Goal: Task Accomplishment & Management: Manage account settings

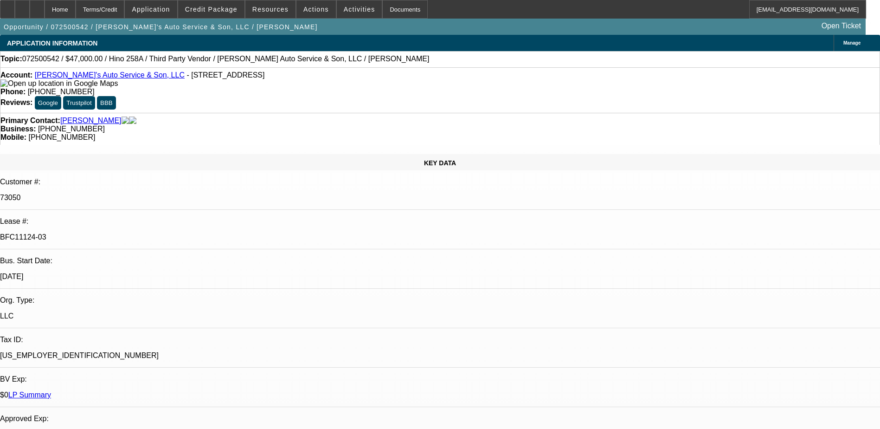
select select "0"
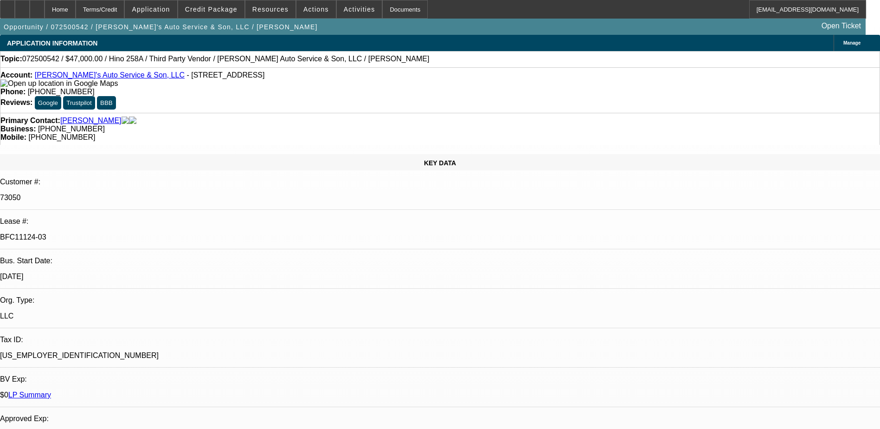
select select "0.1"
select select "0"
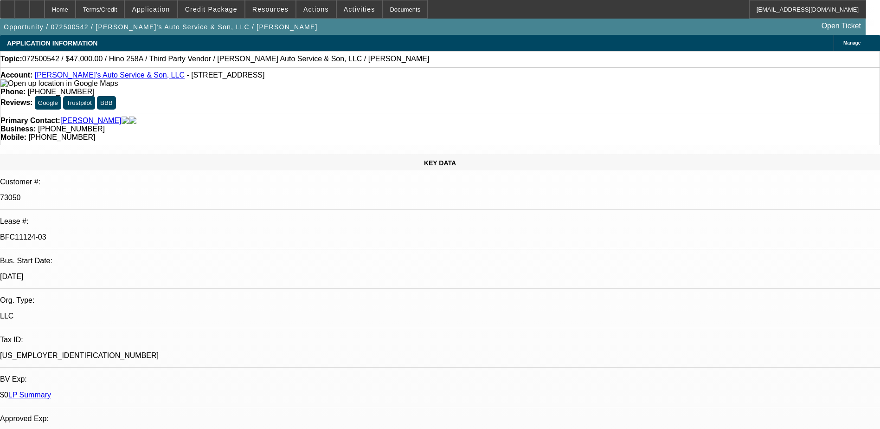
select select "0"
select select "1"
select select "6"
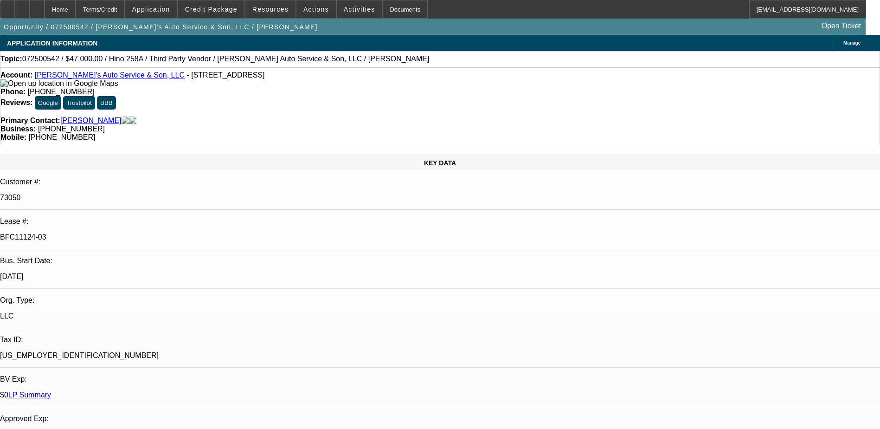
select select "1"
select select "4"
select select "1"
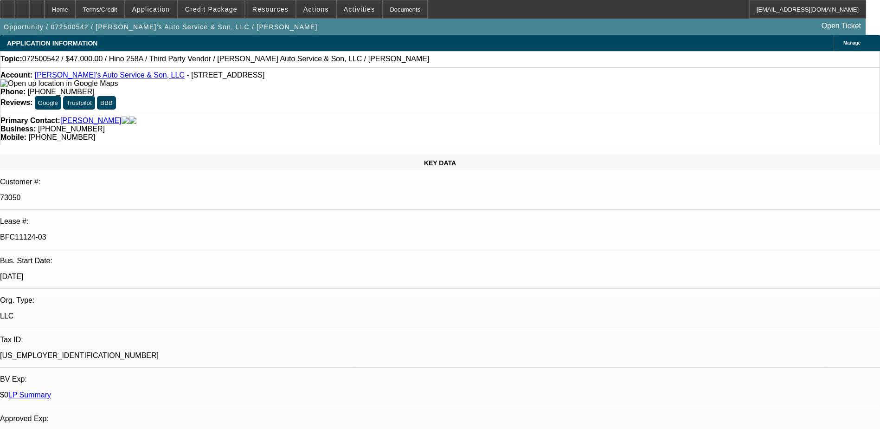
select select "6"
select select "1"
select select "6"
drag, startPoint x: 378, startPoint y: 103, endPoint x: 331, endPoint y: 104, distance: 46.9
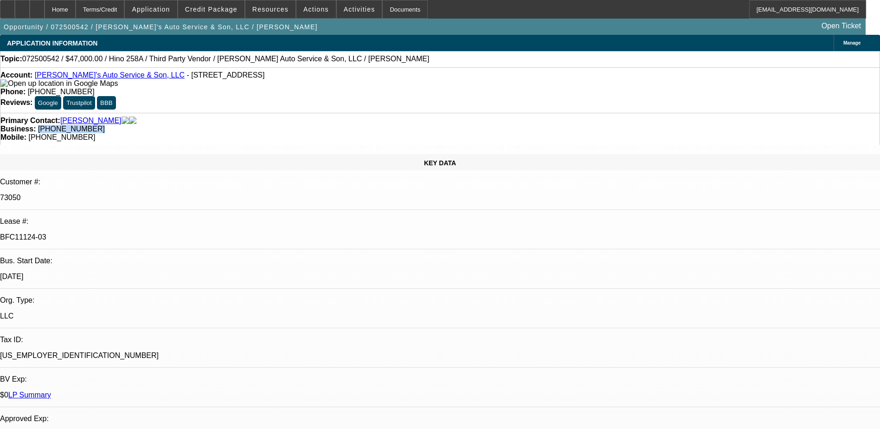
click at [331, 125] on div "Business: (610) 866-2022" at bounding box center [439, 129] width 879 height 8
drag, startPoint x: 331, startPoint y: 104, endPoint x: 364, endPoint y: 102, distance: 32.6
copy span "(610) 866-2022"
click at [398, 125] on div "Business: (610) 866-2022" at bounding box center [439, 129] width 879 height 8
drag, startPoint x: 508, startPoint y: 101, endPoint x: 466, endPoint y: 102, distance: 41.8
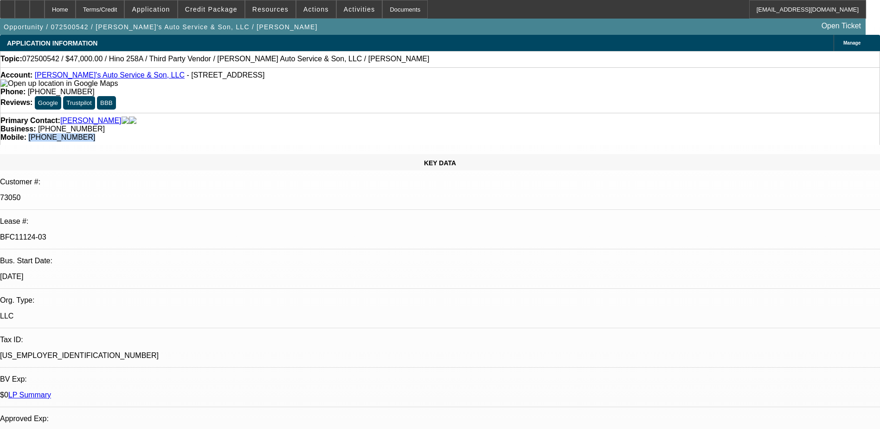
click at [466, 133] on div "Mobile: (484) 239-2135" at bounding box center [439, 137] width 879 height 8
drag, startPoint x: 466, startPoint y: 102, endPoint x: 498, endPoint y: 103, distance: 31.6
copy span "(484) 239-2135"
click at [522, 133] on div "Mobile: (484) 239-2135" at bounding box center [439, 137] width 879 height 8
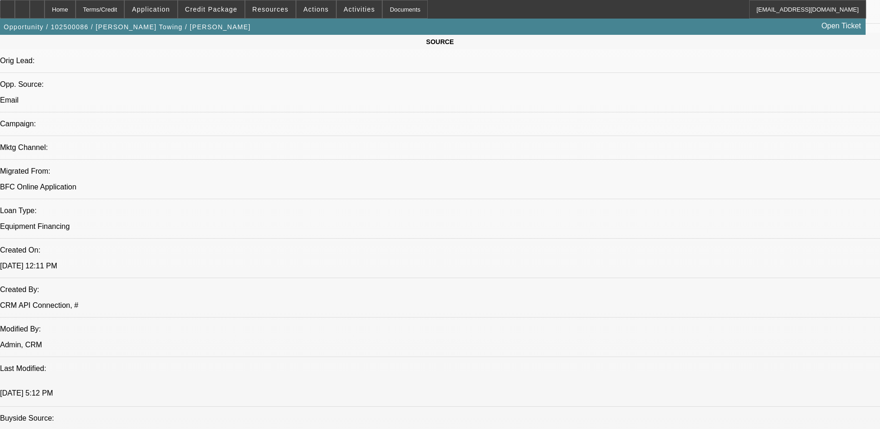
select select "0.15"
select select "2"
select select "0.1"
select select "2"
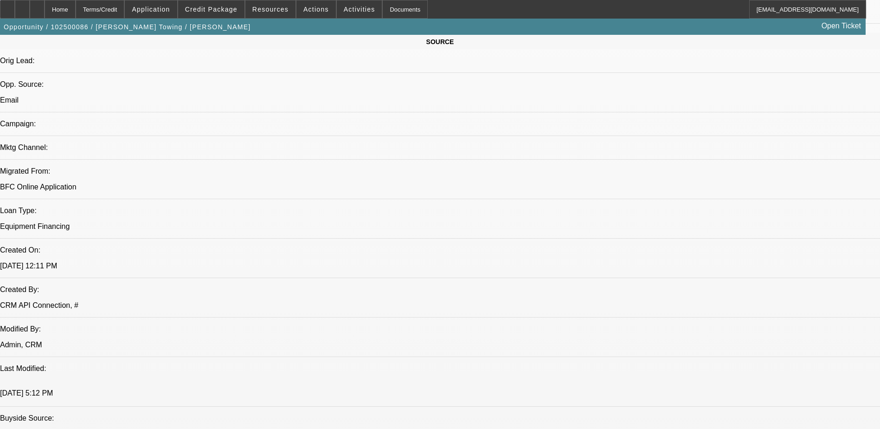
select select "0.1"
select select "1"
select select "2"
select select "4"
select select "1"
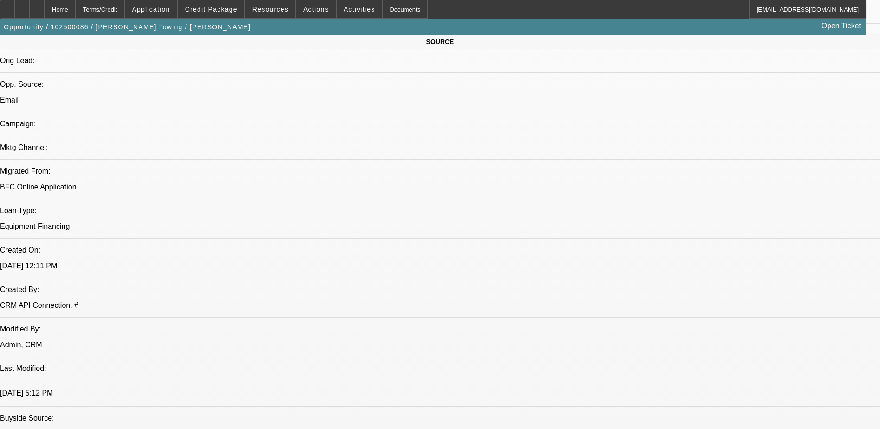
select select "2"
select select "4"
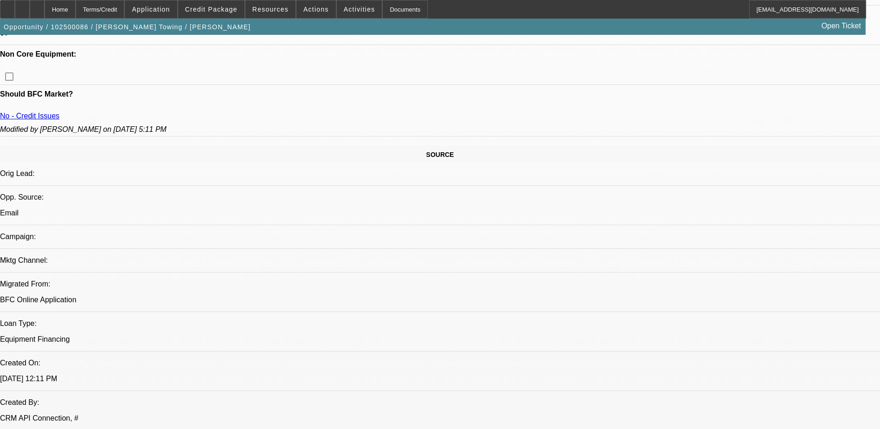
scroll to position [447, 0]
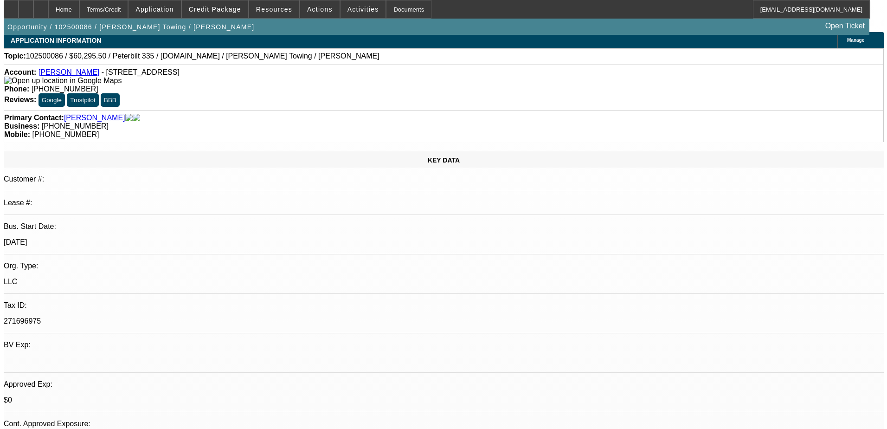
scroll to position [0, 0]
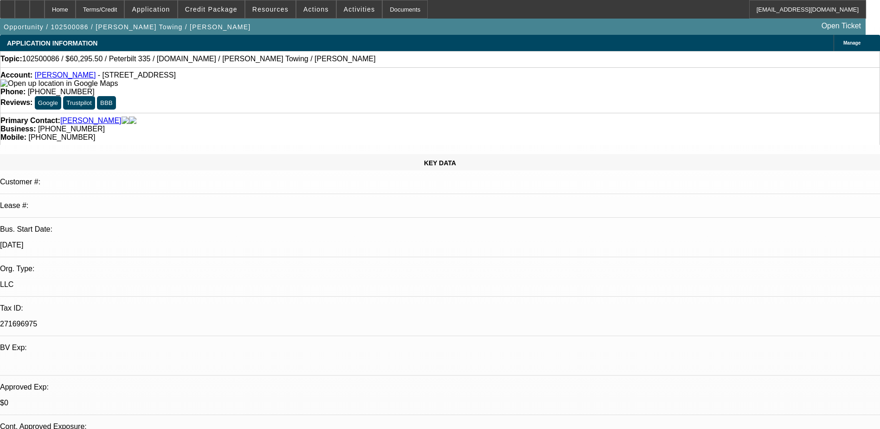
click at [63, 79] on link "[PERSON_NAME]" at bounding box center [65, 75] width 61 height 8
click at [281, 86] on div "Account: Velez Towing - 11 N 7th St, Belleville, NJ 07109" at bounding box center [439, 79] width 879 height 17
click at [382, 6] on div "Documents" at bounding box center [404, 9] width 45 height 19
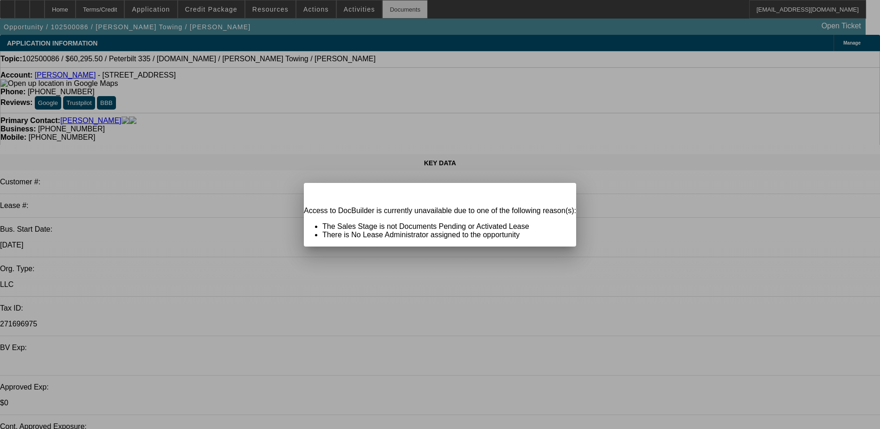
click at [349, 8] on div at bounding box center [440, 214] width 880 height 429
click at [556, 193] on div "Close" at bounding box center [566, 188] width 20 height 11
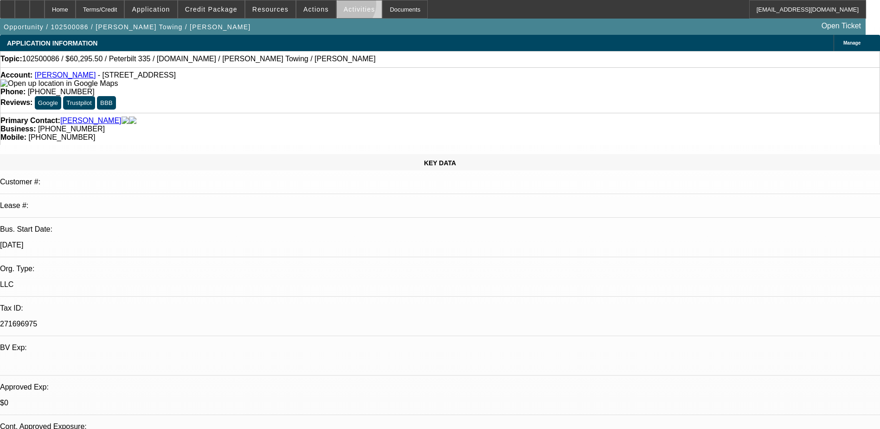
click at [344, 6] on span "Activities" at bounding box center [360, 9] width 32 height 7
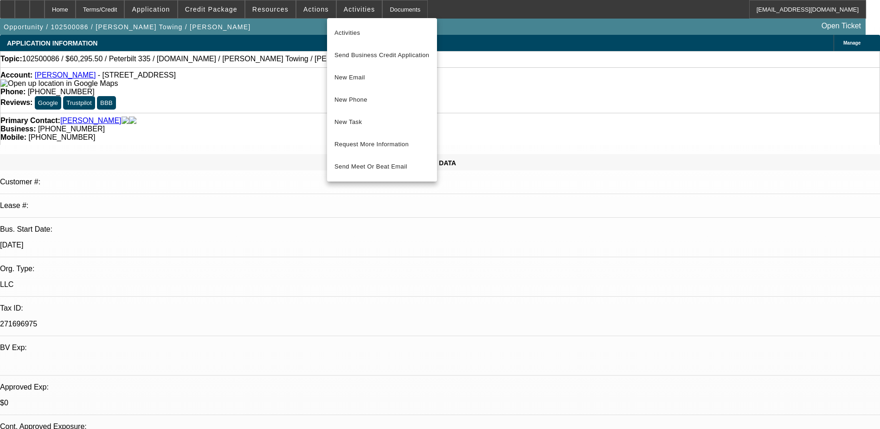
click at [322, 9] on div at bounding box center [440, 214] width 880 height 429
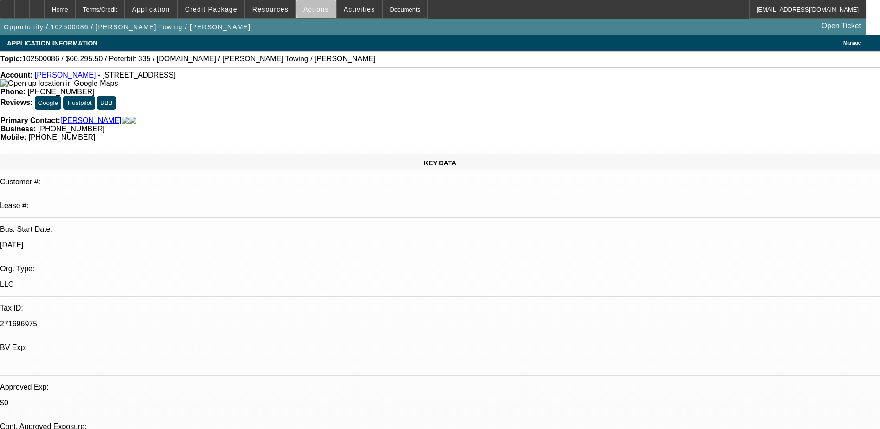
click at [317, 9] on span "Actions" at bounding box center [316, 9] width 26 height 7
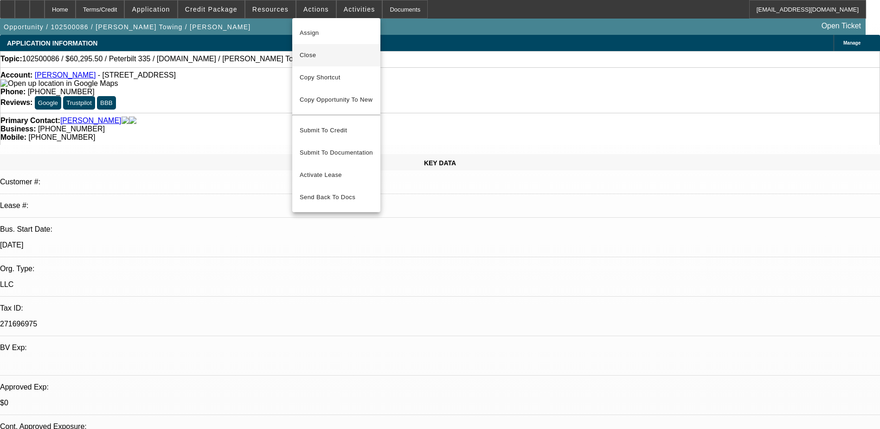
click at [317, 51] on span "Close" at bounding box center [336, 55] width 73 height 11
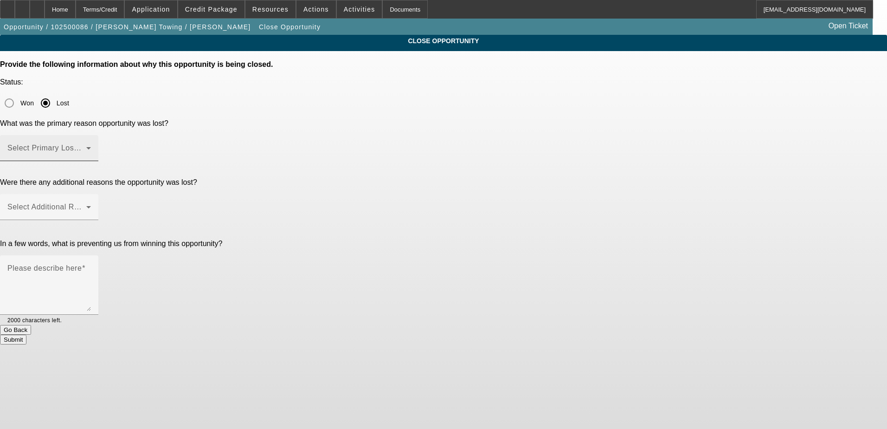
click at [105, 144] on mat-label "Select Primary Lost Reason" at bounding box center [56, 148] width 98 height 8
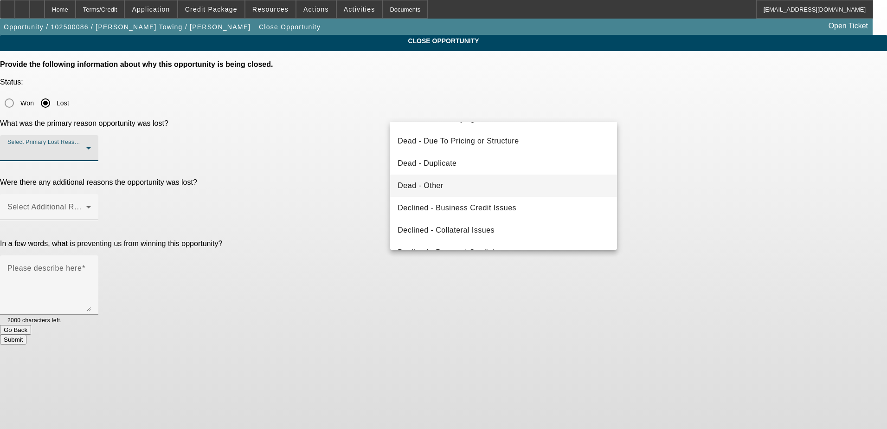
scroll to position [125, 0]
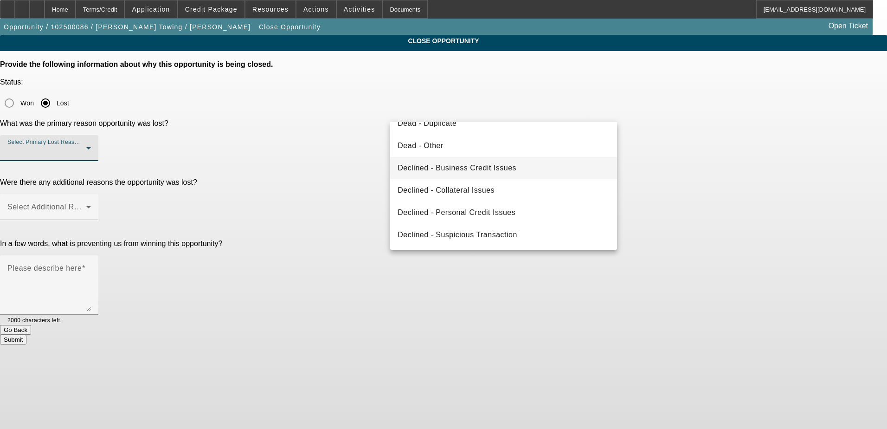
click at [508, 165] on span "Declined - Business Credit Issues" at bounding box center [457, 167] width 119 height 11
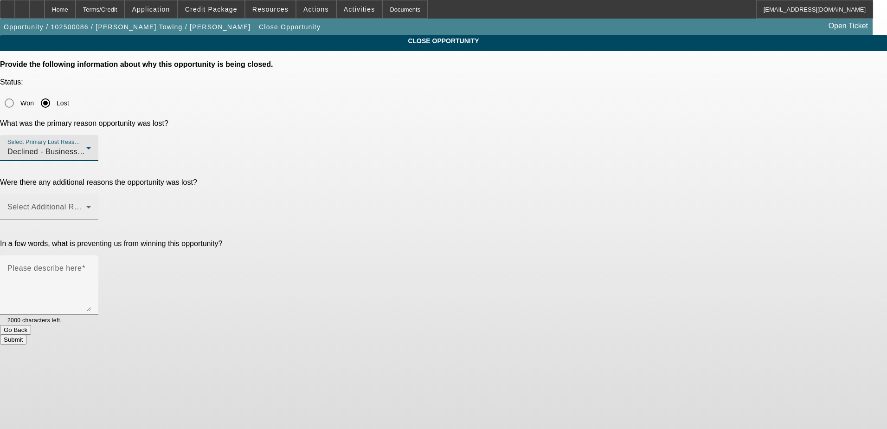
click at [86, 205] on span at bounding box center [46, 210] width 79 height 11
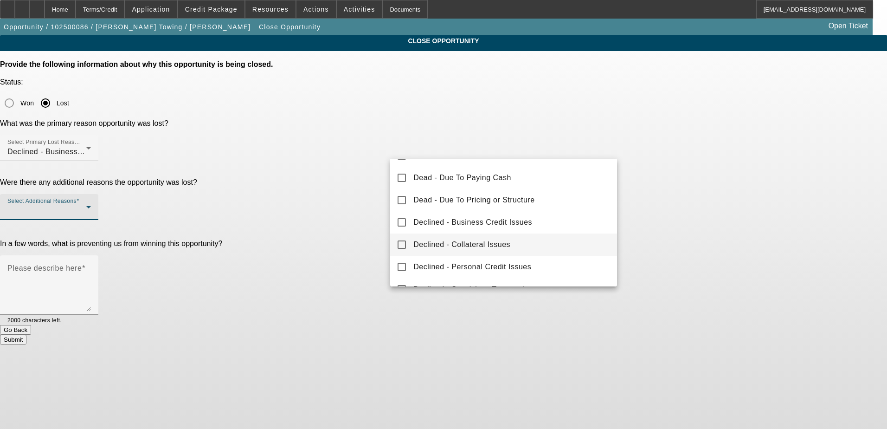
scroll to position [93, 0]
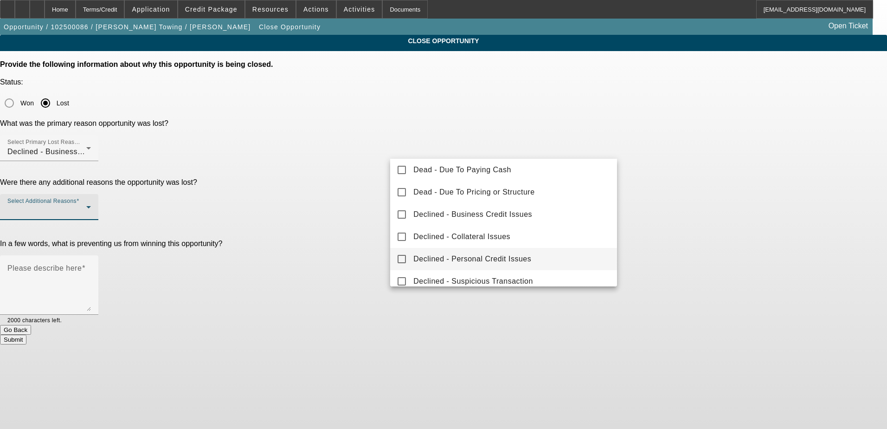
click at [544, 253] on mat-option "Declined - Personal Credit Issues" at bounding box center [503, 259] width 227 height 22
click at [327, 192] on div at bounding box center [443, 214] width 887 height 429
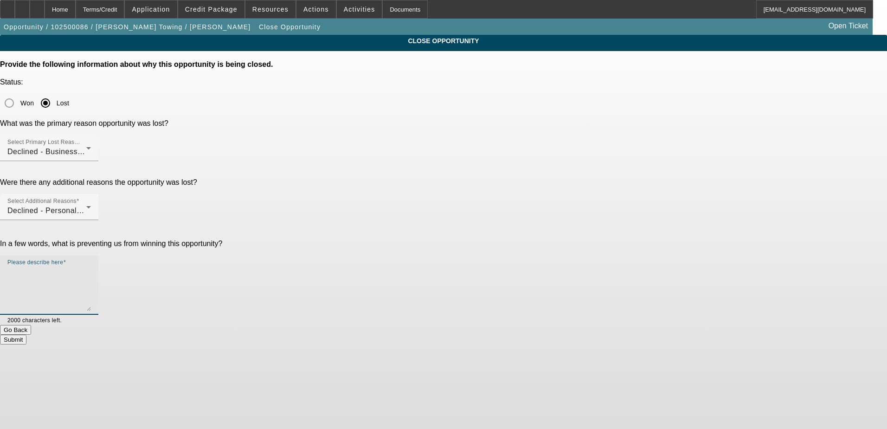
click at [91, 266] on textarea "Please describe here" at bounding box center [49, 288] width 84 height 45
type textarea "r"
type textarea "rough credit"
click at [26, 334] on button "Submit" at bounding box center [13, 339] width 26 height 10
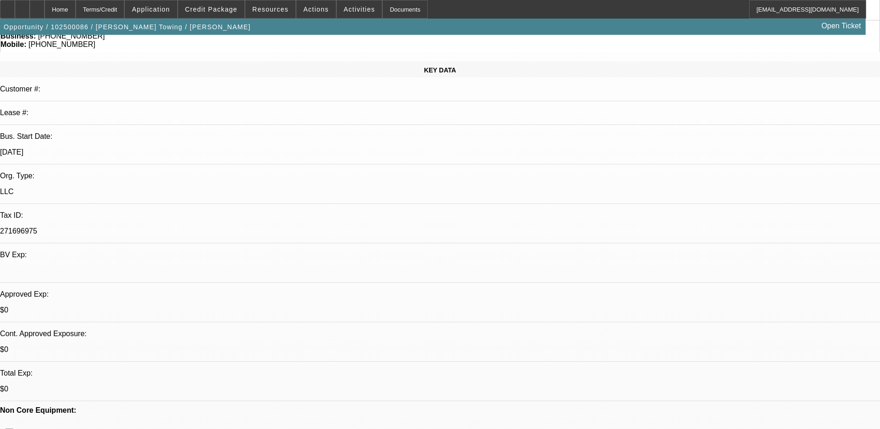
select select "0.15"
select select "2"
select select "0.1"
select select "2"
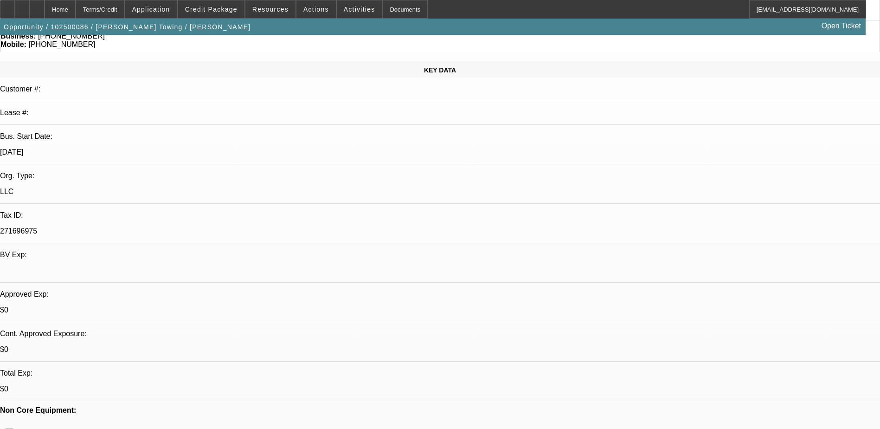
select select "0.1"
select select "1"
select select "2"
select select "4"
select select "1"
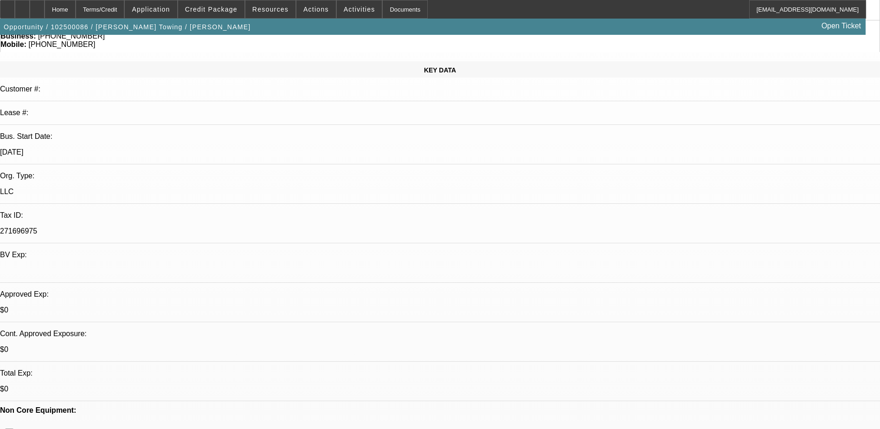
select select "2"
select select "4"
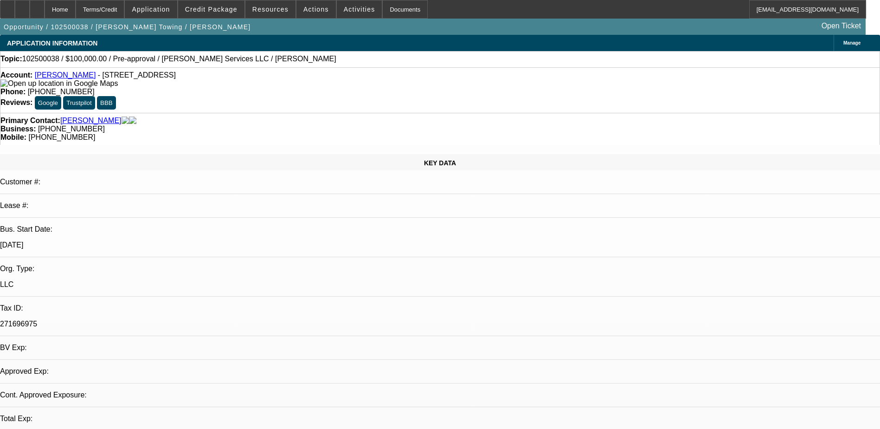
select select "0"
select select "2"
select select "0.1"
select select "1"
select select "2"
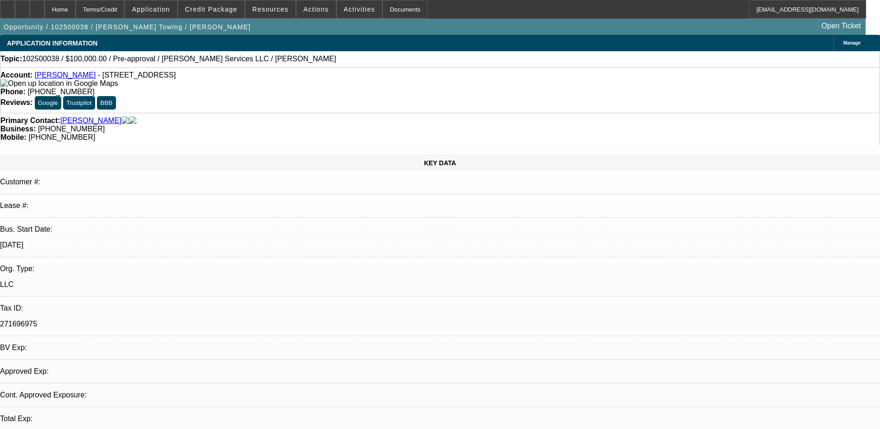
select select "4"
click at [229, 16] on span at bounding box center [211, 9] width 66 height 22
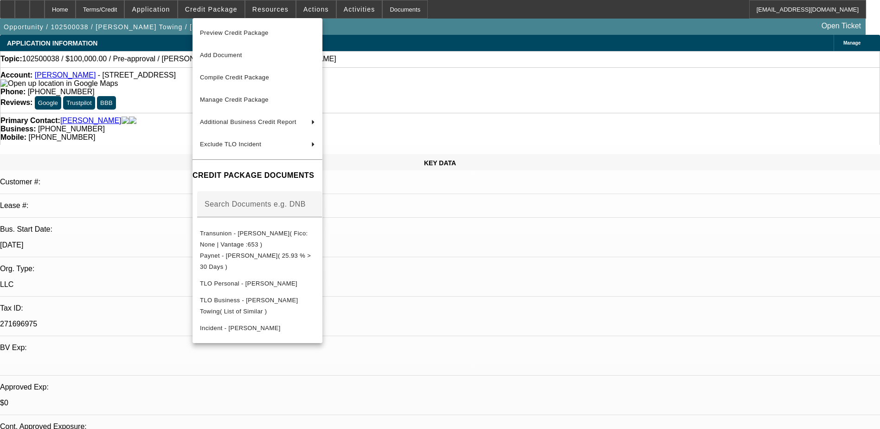
click at [309, 6] on div at bounding box center [440, 214] width 880 height 429
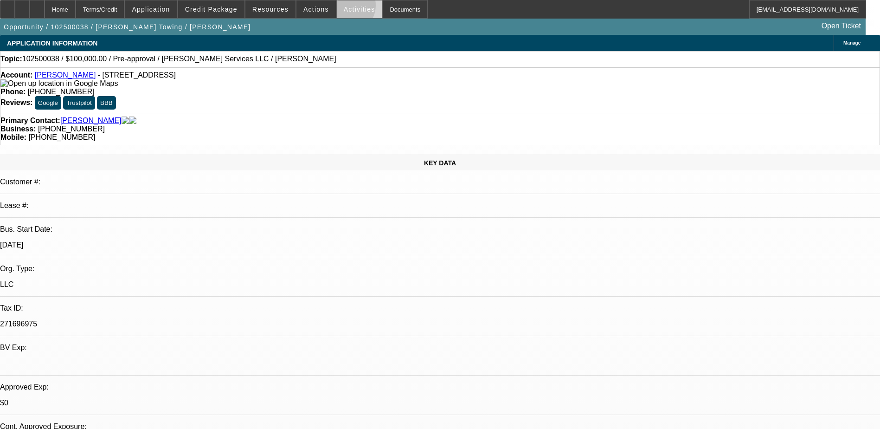
click at [344, 7] on span "Activities" at bounding box center [360, 9] width 32 height 7
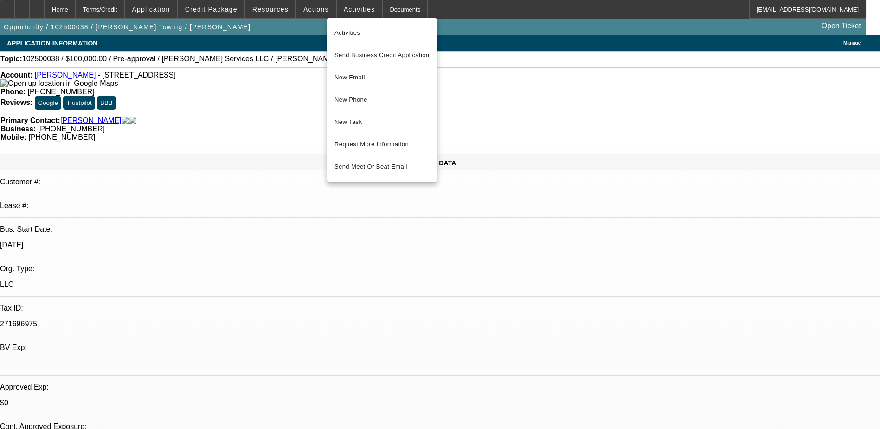
click at [317, 8] on div at bounding box center [440, 214] width 880 height 429
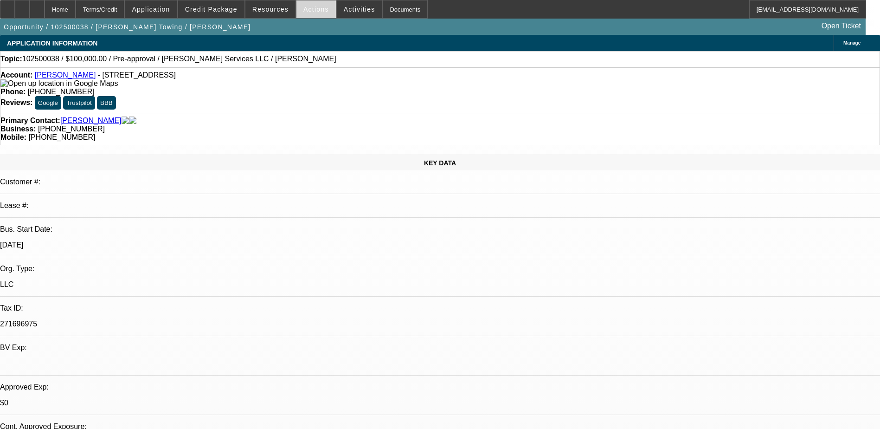
click at [317, 9] on span "Actions" at bounding box center [316, 9] width 26 height 7
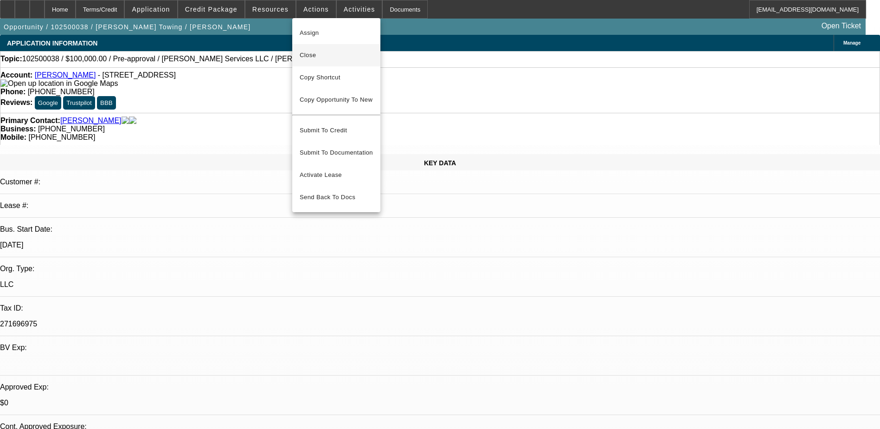
click at [333, 60] on span "Close" at bounding box center [336, 55] width 73 height 11
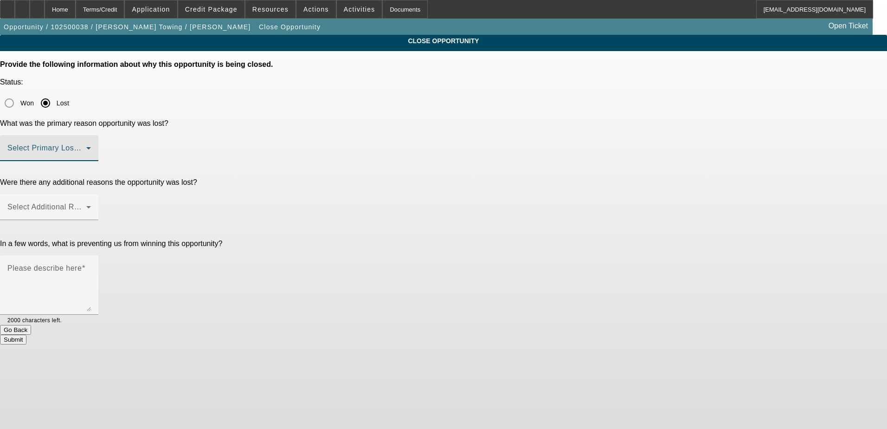
click at [86, 146] on span at bounding box center [46, 151] width 79 height 11
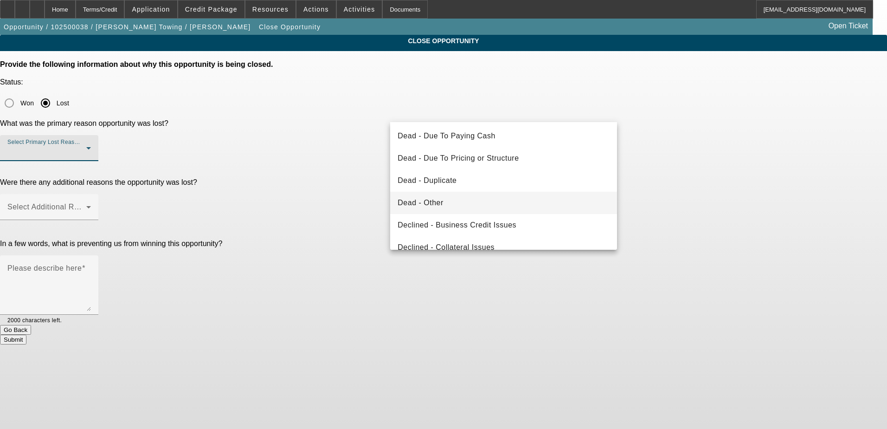
scroll to position [93, 0]
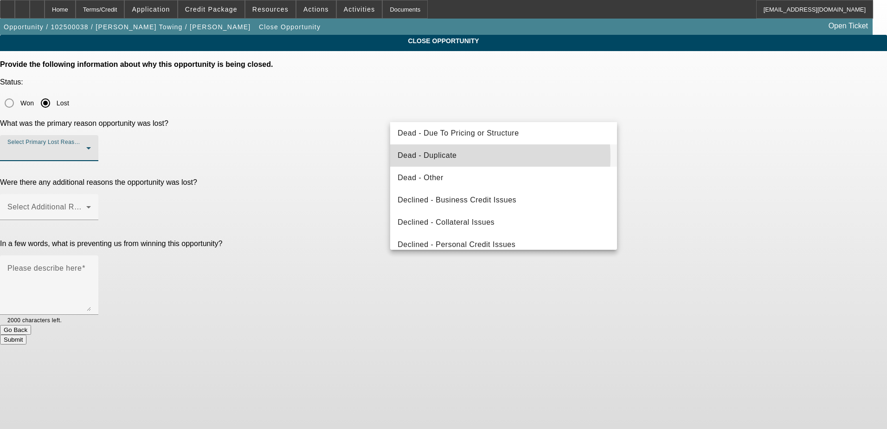
click at [458, 157] on mat-option "Dead - Duplicate" at bounding box center [503, 155] width 227 height 22
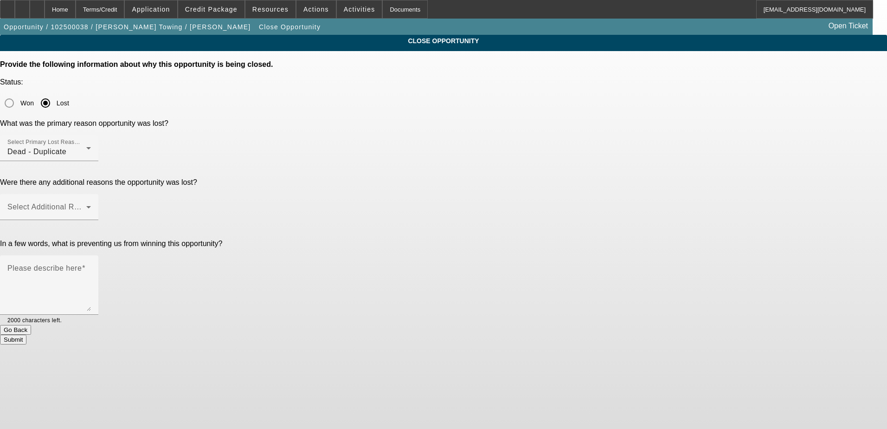
click at [351, 178] on p "Were there any additional reasons the opportunity was lost?" at bounding box center [443, 182] width 887 height 8
drag, startPoint x: 351, startPoint y: 141, endPoint x: 434, endPoint y: 153, distance: 84.2
click at [86, 205] on span at bounding box center [46, 210] width 79 height 11
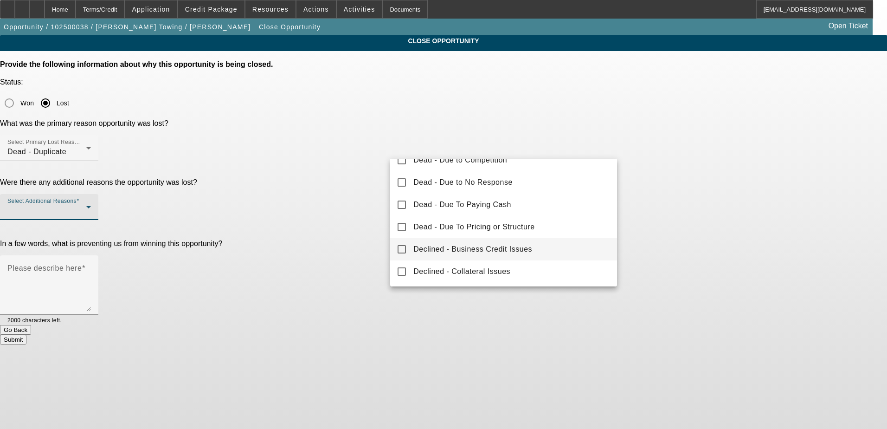
scroll to position [0, 0]
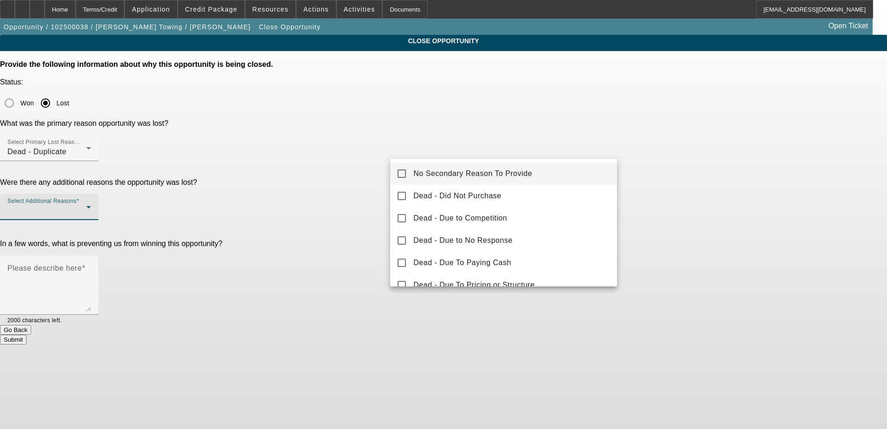
click at [456, 166] on mat-option "No Secondary Reason To Provide" at bounding box center [503, 173] width 227 height 22
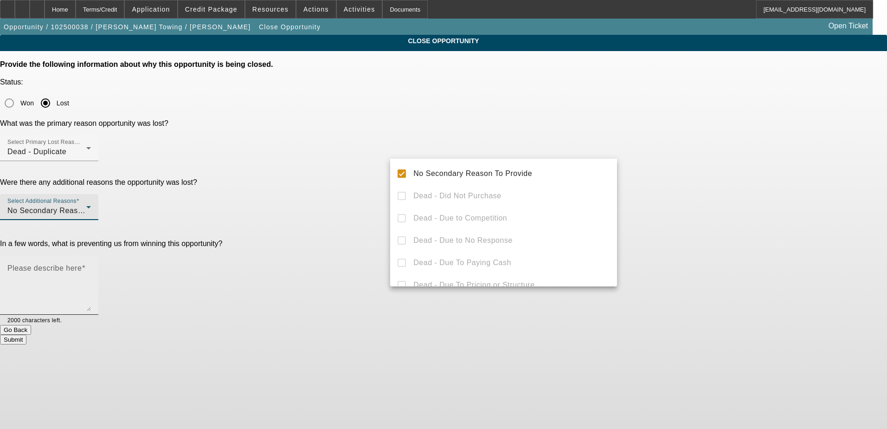
drag, startPoint x: 324, startPoint y: 176, endPoint x: 411, endPoint y: 193, distance: 89.0
click at [326, 176] on div at bounding box center [443, 214] width 887 height 429
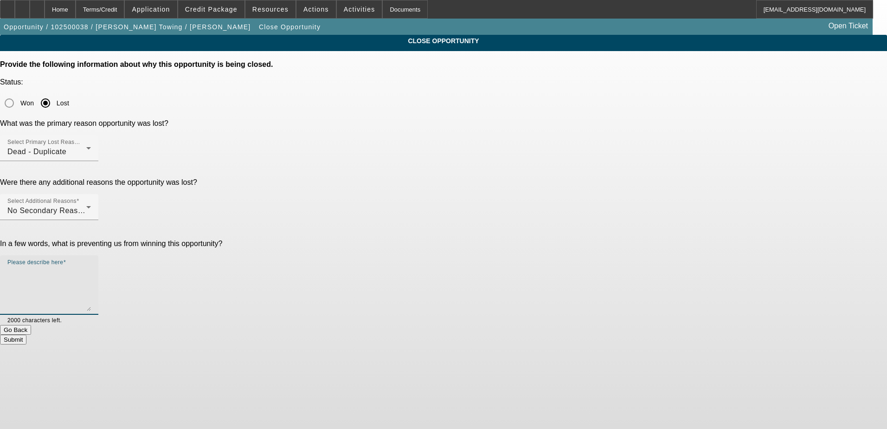
click at [91, 266] on textarea "Please describe here" at bounding box center [49, 288] width 84 height 45
type textarea "dupe"
click at [26, 334] on button "Submit" at bounding box center [13, 339] width 26 height 10
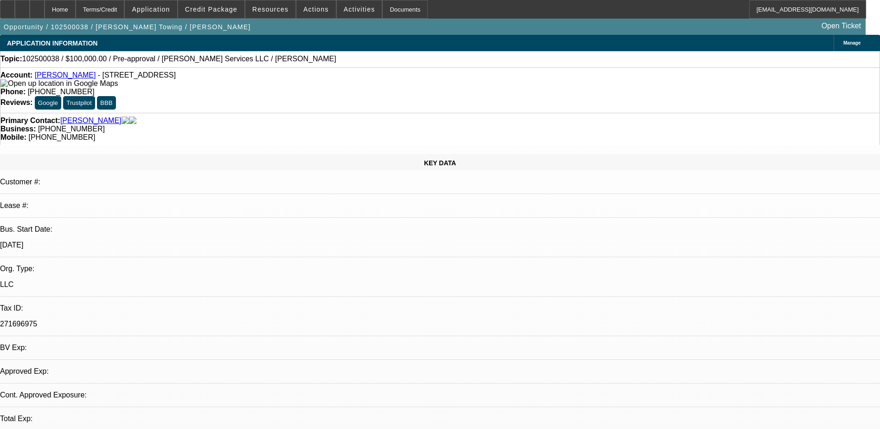
select select "0"
select select "2"
select select "0.1"
select select "1"
select select "2"
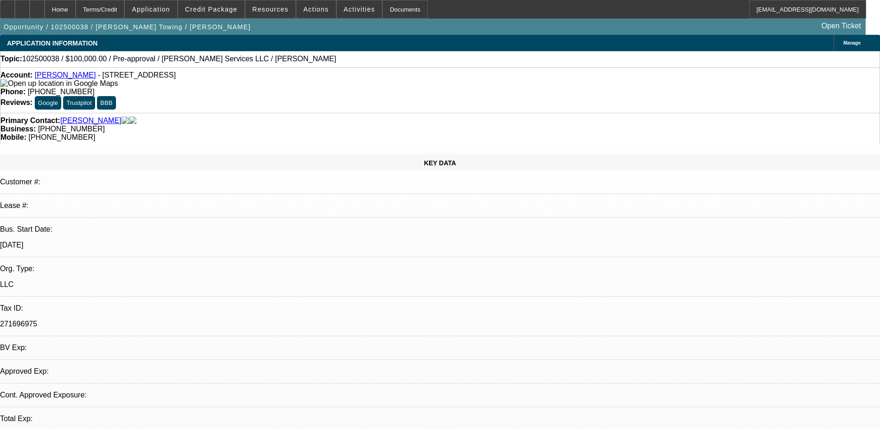
select select "4"
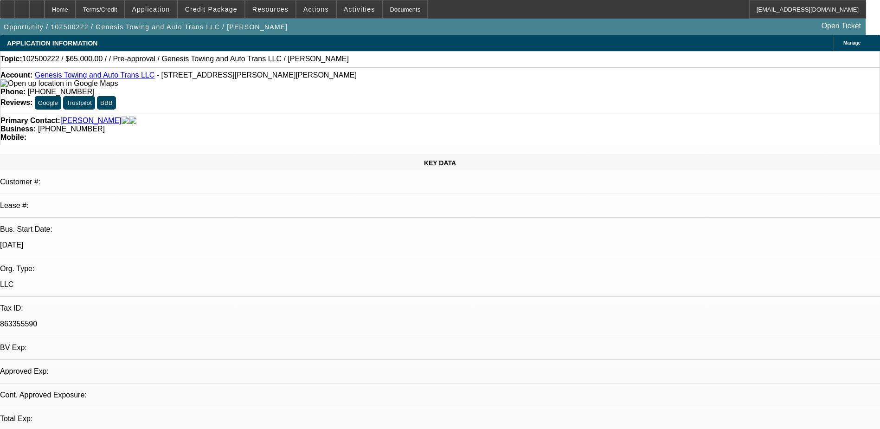
select select "0"
select select "2"
select select "0.1"
select select "1"
select select "2"
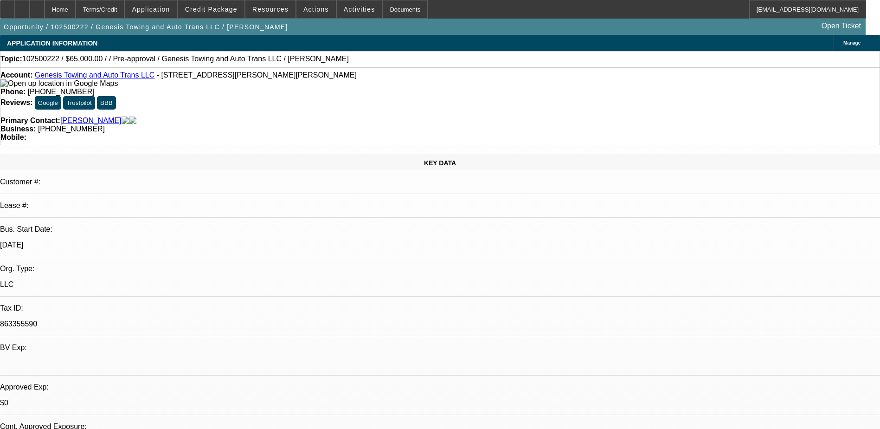
select select "4"
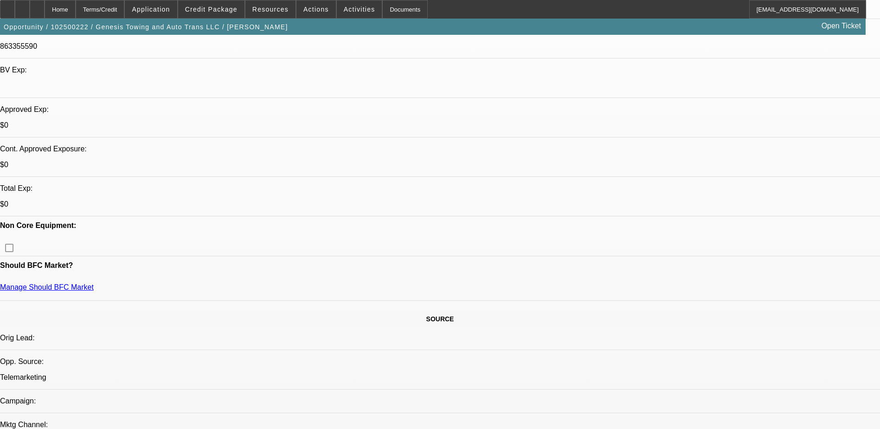
scroll to position [278, 0]
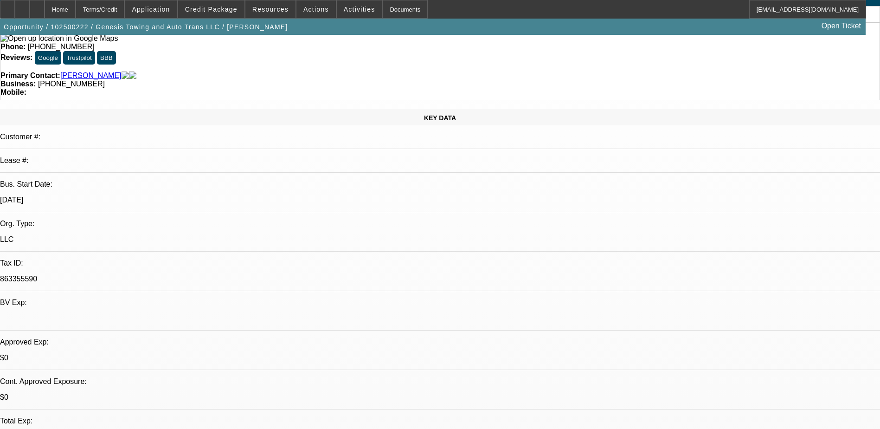
scroll to position [0, 0]
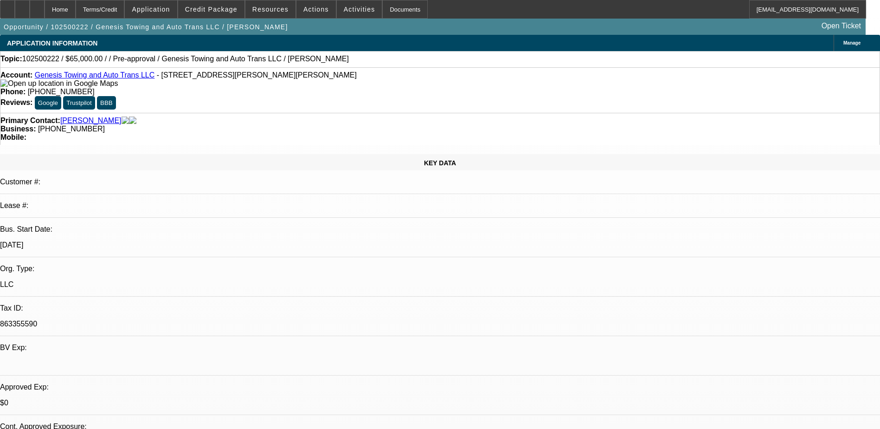
click at [82, 79] on link "Genesis Towing and Auto Trans LLC" at bounding box center [95, 75] width 120 height 8
drag, startPoint x: 70, startPoint y: 59, endPoint x: 88, endPoint y: 61, distance: 17.7
click at [88, 61] on span "102500222 / $65,000.00 / / Pre-approval / Genesis Towing and Auto Trans LLC / […" at bounding box center [185, 59] width 327 height 8
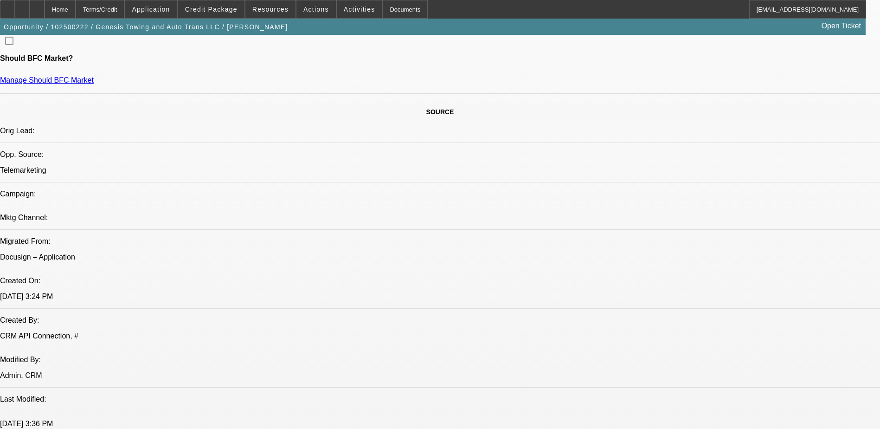
scroll to position [510, 0]
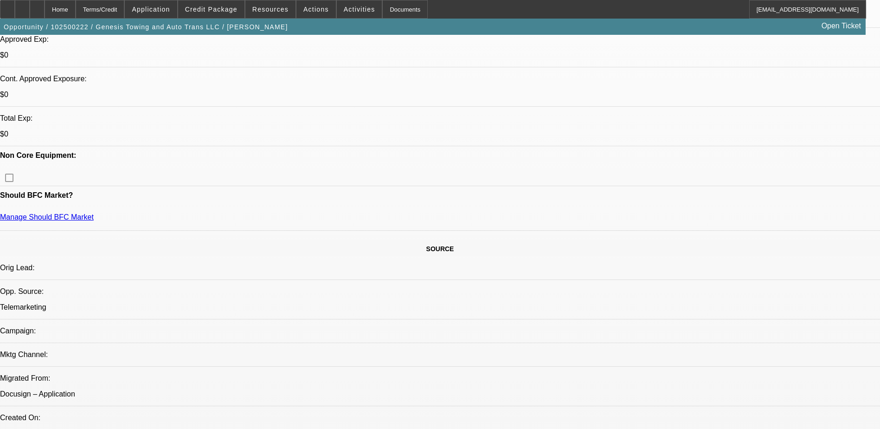
scroll to position [325, 0]
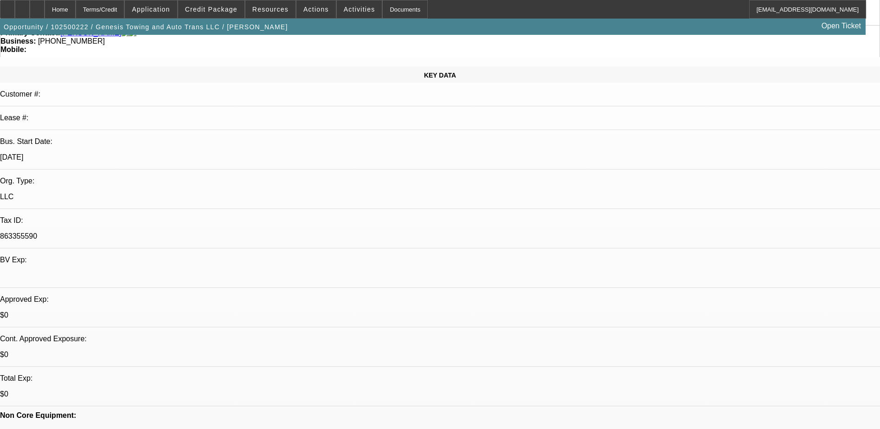
scroll to position [0, 0]
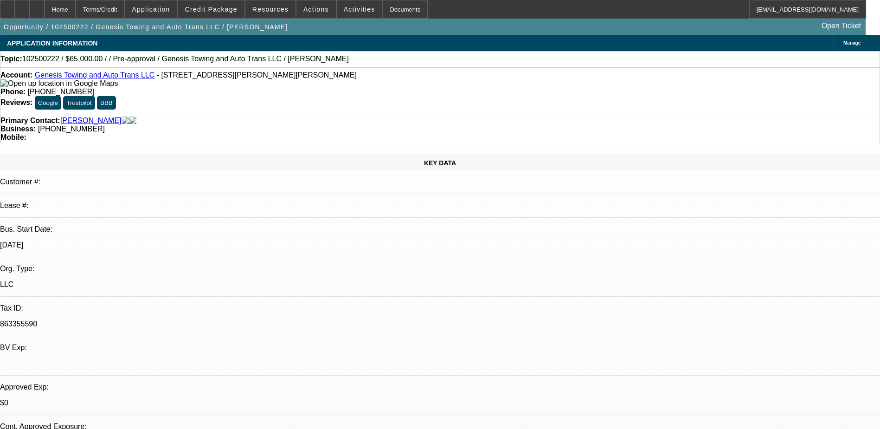
drag, startPoint x: 702, startPoint y: 150, endPoint x: 694, endPoint y: 170, distance: 21.6
radio input "true"
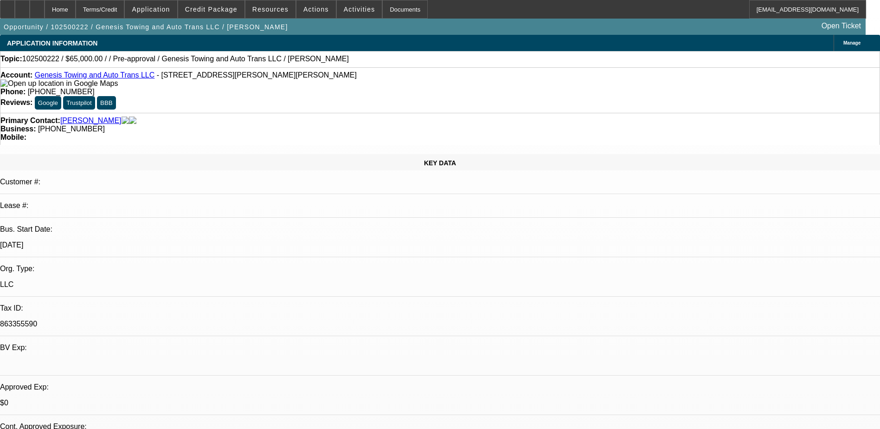
type textarea "not much down, thinks he can get approved from other lenders with low down, wan…"
radio input "true"
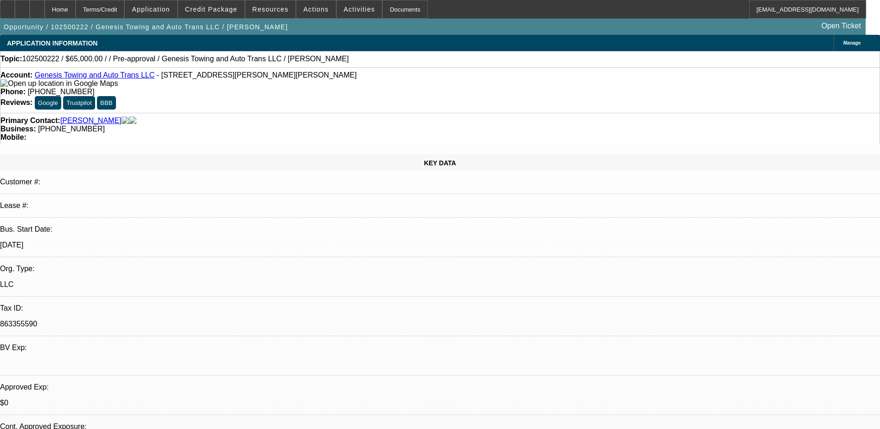
scroll to position [0, 0]
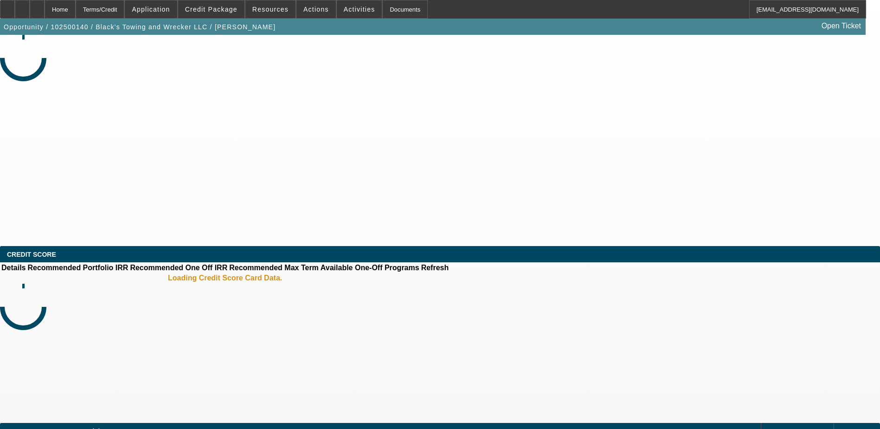
select select "0"
select select "0.1"
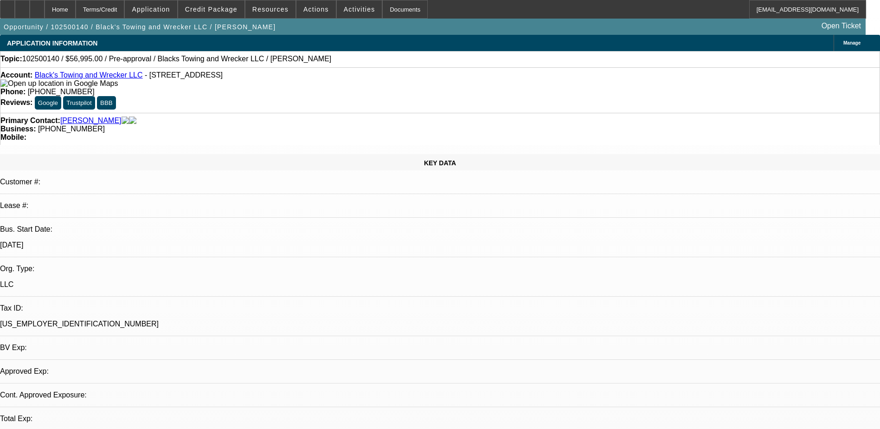
select select "1"
select select "4"
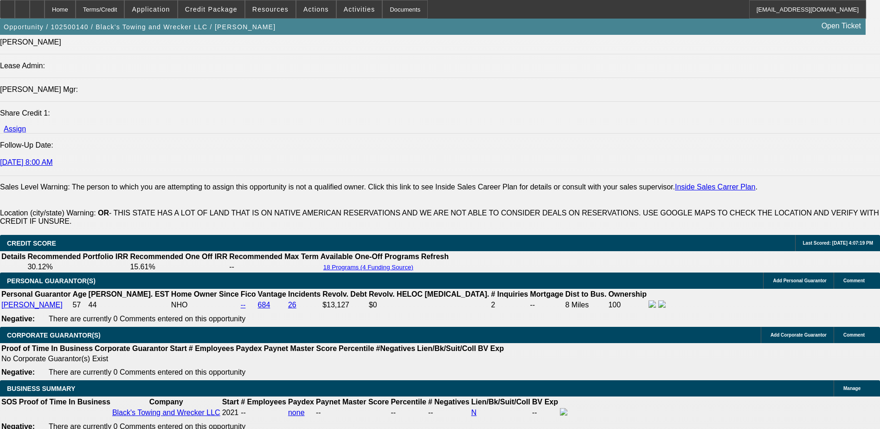
scroll to position [1160, 0]
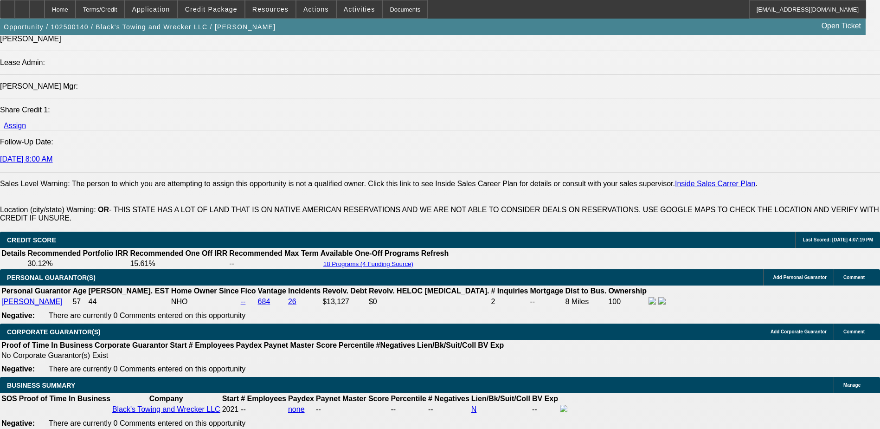
drag, startPoint x: 164, startPoint y: 270, endPoint x: 215, endPoint y: 267, distance: 50.6
type input "$36,995.00"
type input "UNKNOWN"
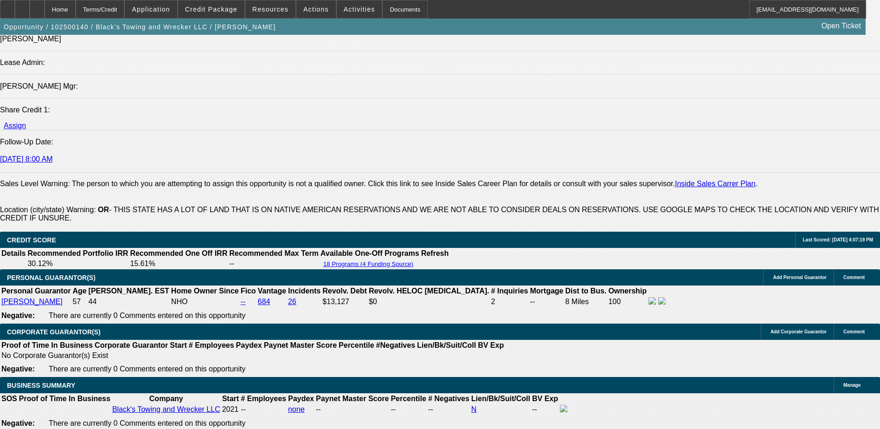
type input "$760.88"
type input "$41,995.00"
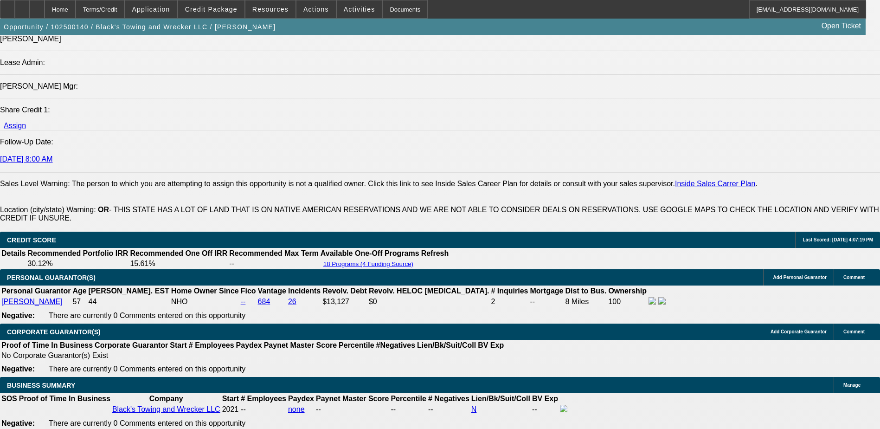
type input "$634.06"
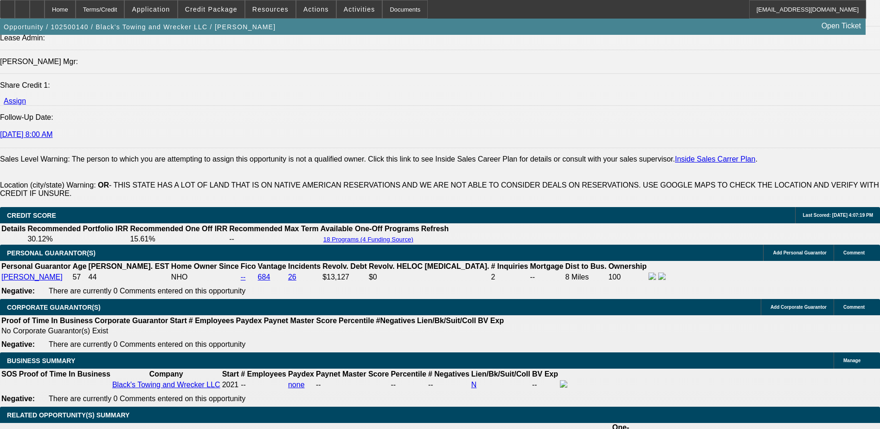
scroll to position [1206, 0]
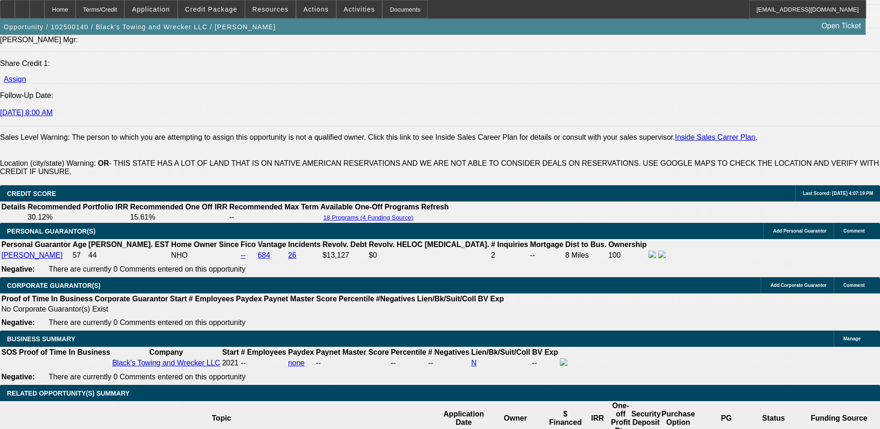
drag, startPoint x: 181, startPoint y: 295, endPoint x: 197, endPoint y: 294, distance: 16.3
type input "2"
type input "$12,656.47"
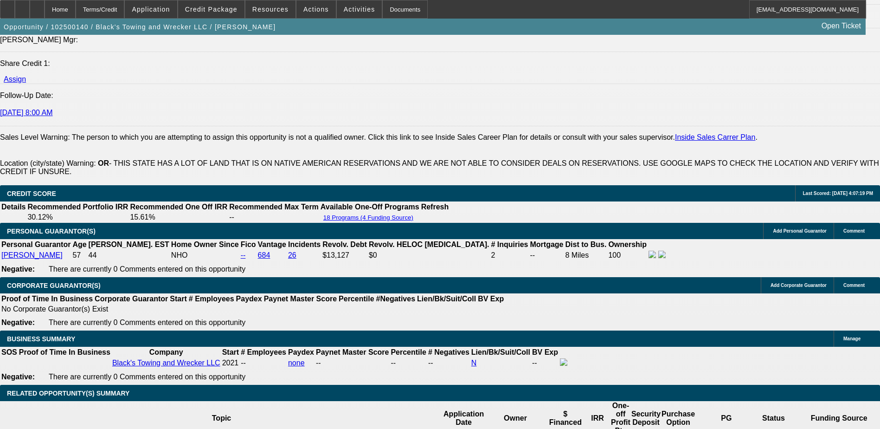
type input "30"
type input "$6.08"
type input "30"
type input "15"
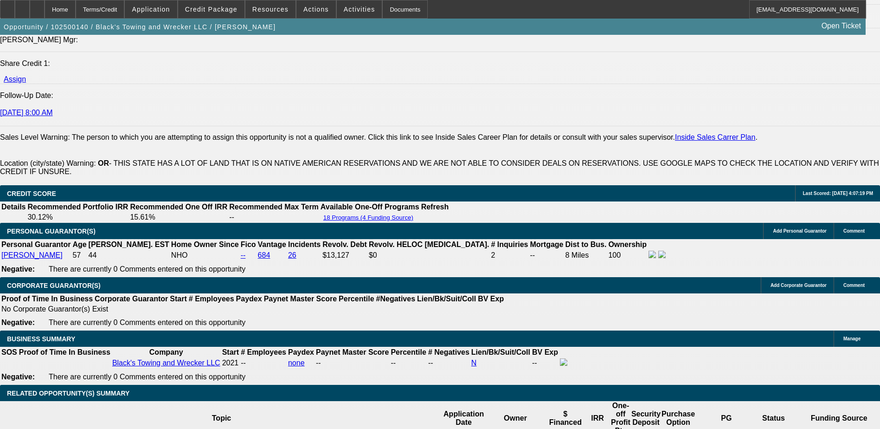
type input "$1,004.46"
type input "15"
drag, startPoint x: 200, startPoint y: 293, endPoint x: 217, endPoint y: 289, distance: 16.7
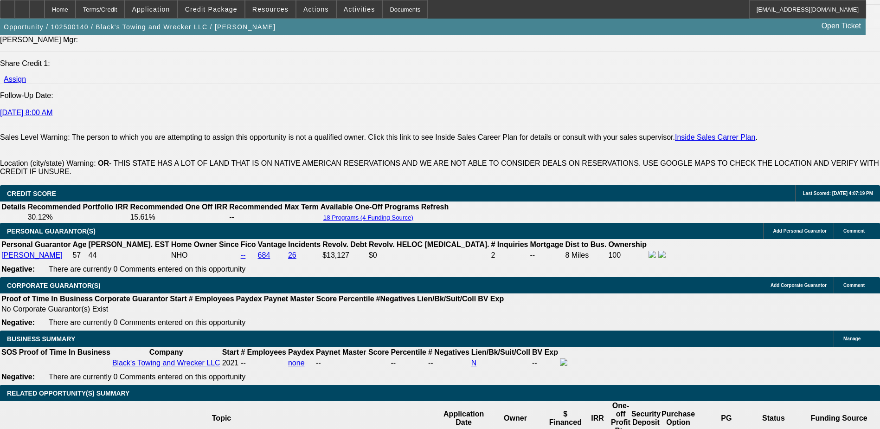
type input "3"
type input "$8,542.53"
type input "36"
type input "$866.63"
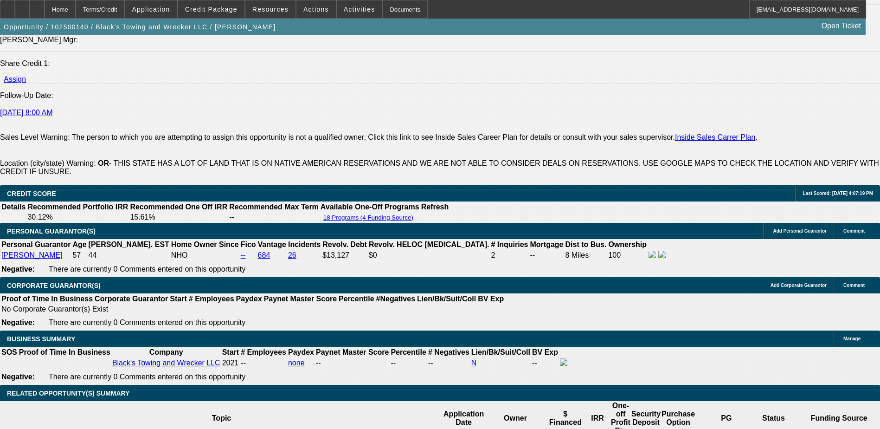
drag, startPoint x: 182, startPoint y: 294, endPoint x: 194, endPoint y: 296, distance: 11.8
type input "2"
type input "$12,734.86"
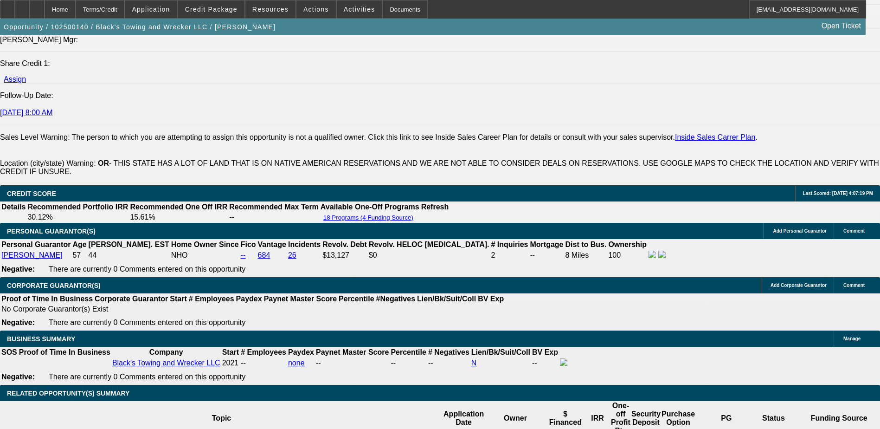
type input "24"
type input "$1,212.17"
type input "24"
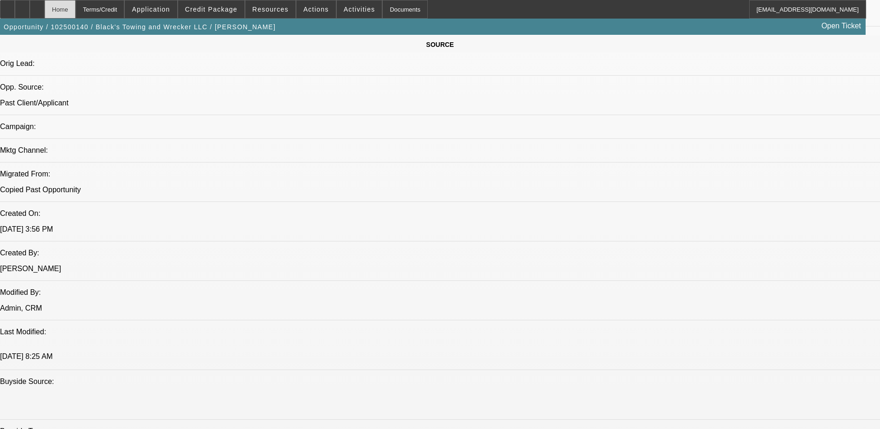
scroll to position [371, 0]
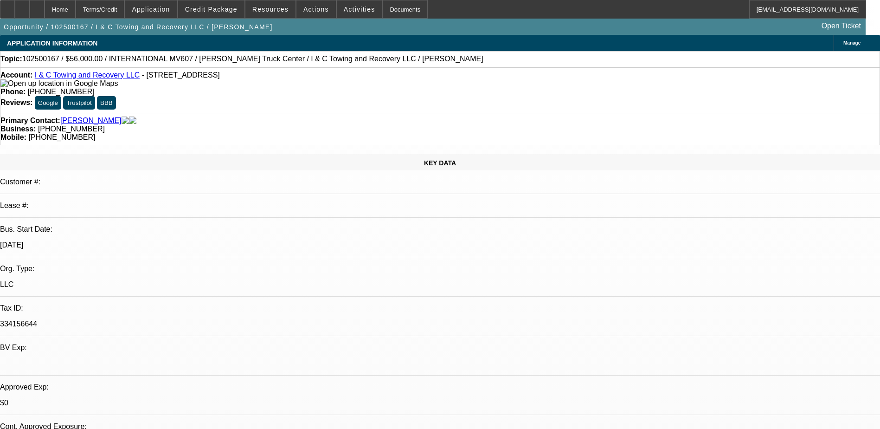
select select "0.2"
select select "2"
select select "0.1"
select select "1"
select select "2"
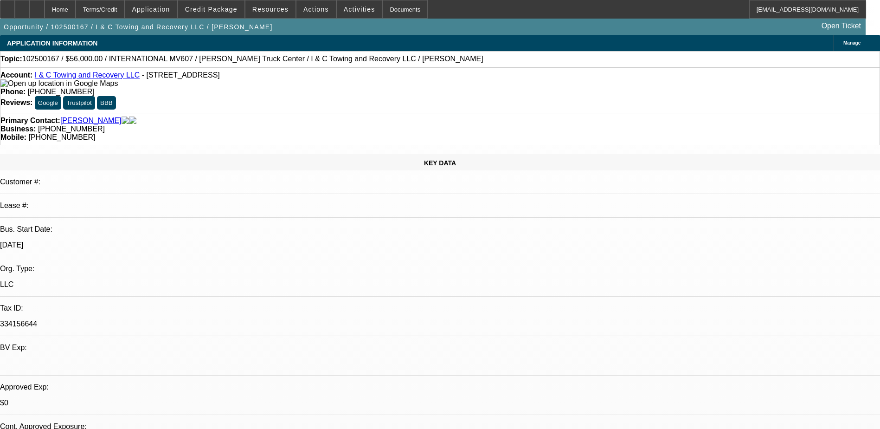
select select "4"
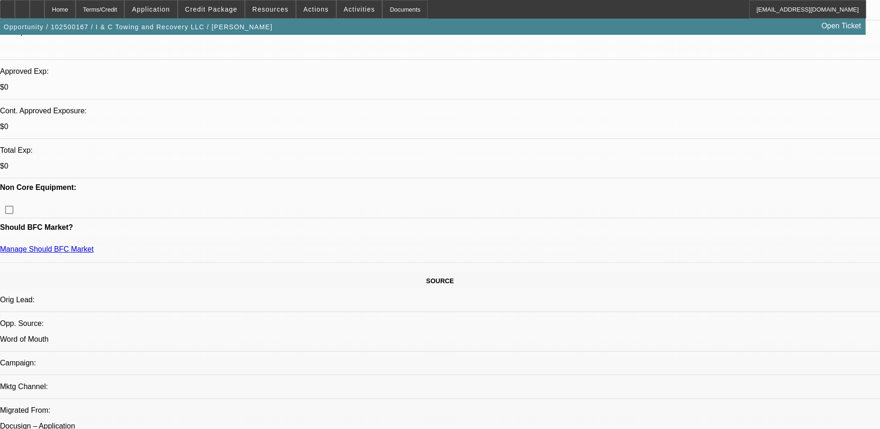
scroll to position [325, 0]
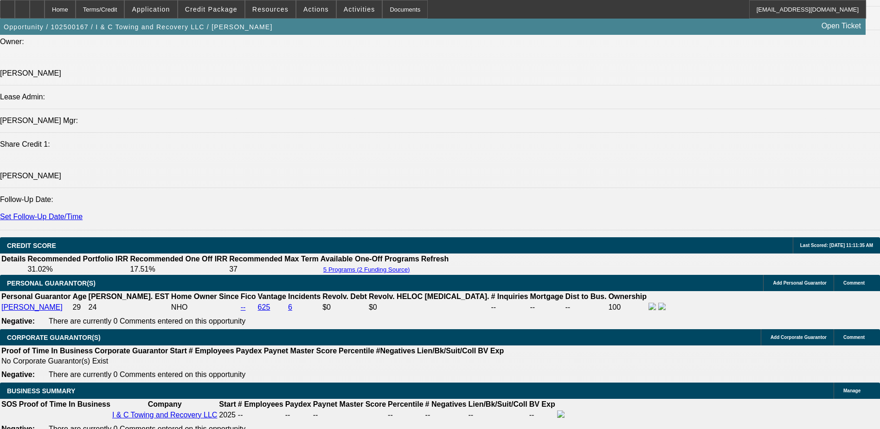
scroll to position [1253, 0]
